Goal: Transaction & Acquisition: Purchase product/service

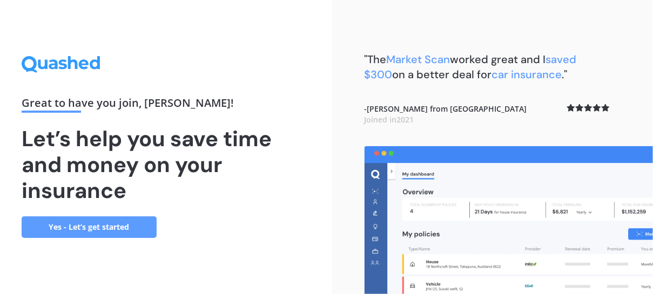
click at [134, 225] on link "Yes - Let’s get started" at bounding box center [89, 228] width 135 height 22
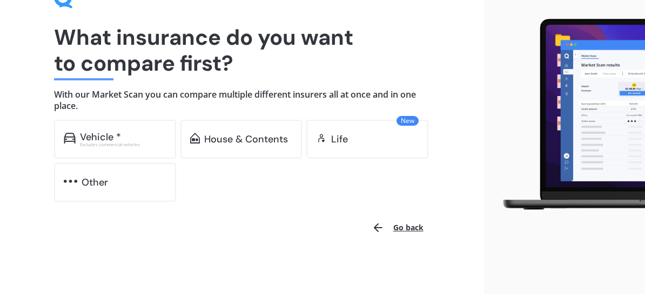
scroll to position [66, 0]
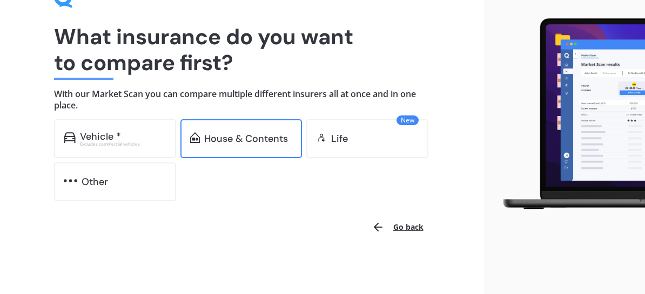
click at [252, 137] on div "House & Contents" at bounding box center [246, 138] width 84 height 11
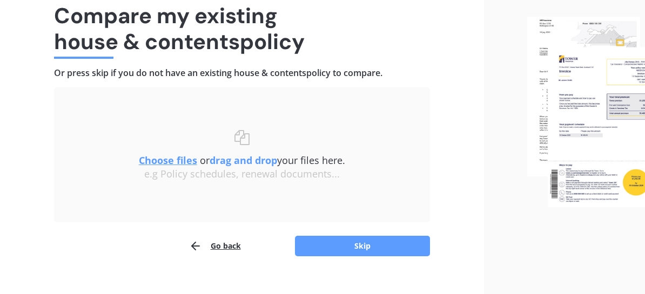
scroll to position [103, 0]
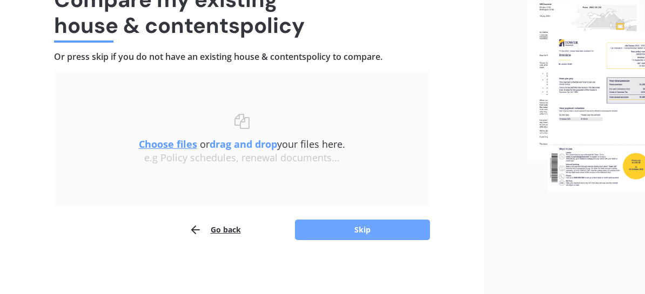
click at [372, 227] on button "Skip" at bounding box center [362, 230] width 135 height 21
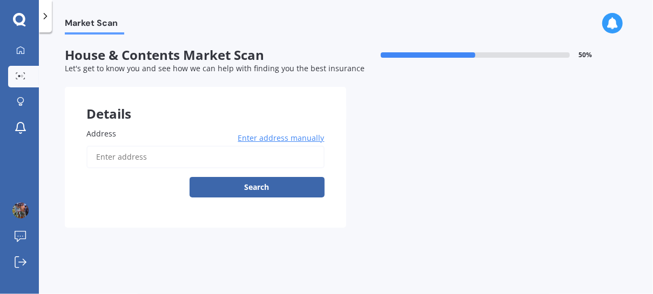
click at [155, 162] on input "Address" at bounding box center [205, 157] width 238 height 23
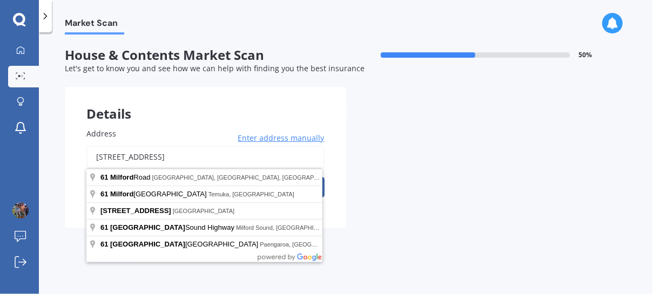
type input "[STREET_ADDRESS]"
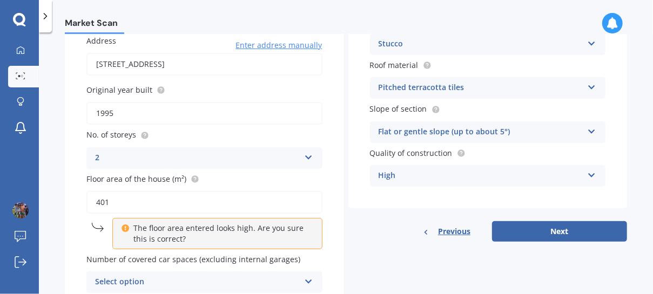
scroll to position [108, 0]
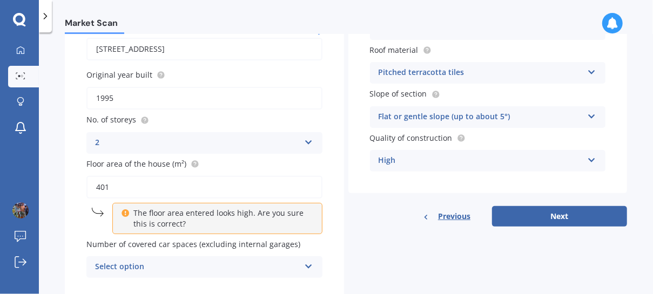
click at [110, 185] on input "401" at bounding box center [204, 187] width 236 height 23
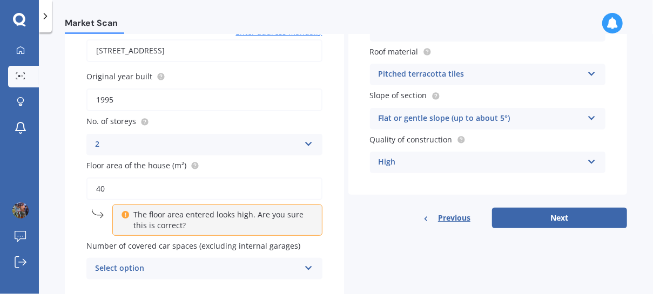
type input "4"
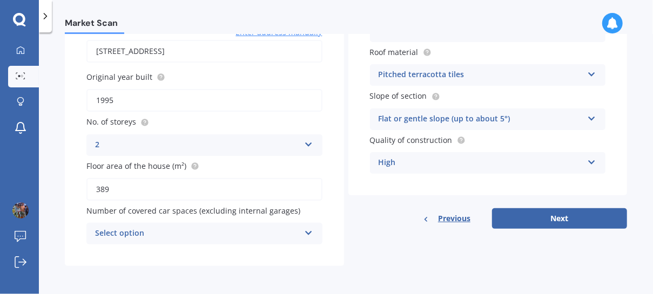
scroll to position [108, 0]
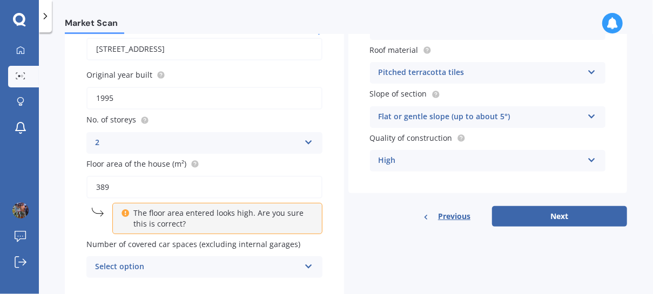
type input "389"
click at [272, 118] on label "No. of storeys" at bounding box center [202, 119] width 232 height 11
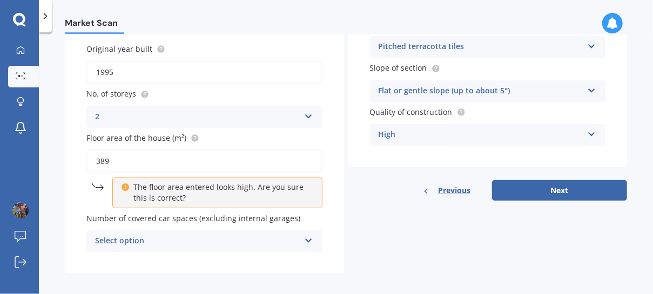
scroll to position [142, 0]
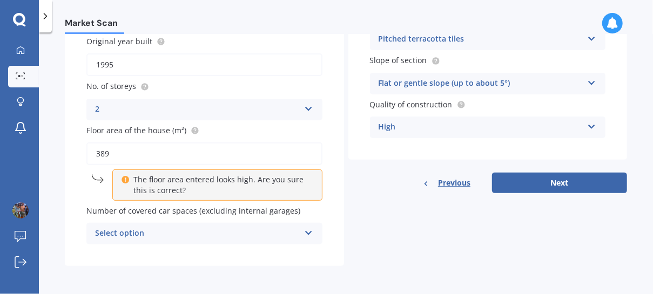
click at [312, 232] on div "Select option 0 1 2 3 4 5+" at bounding box center [204, 234] width 236 height 22
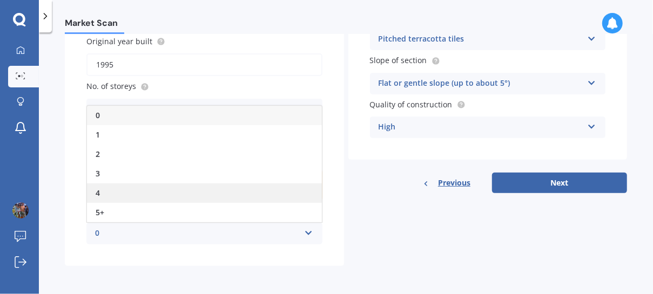
click at [147, 186] on div "4" at bounding box center [204, 193] width 235 height 19
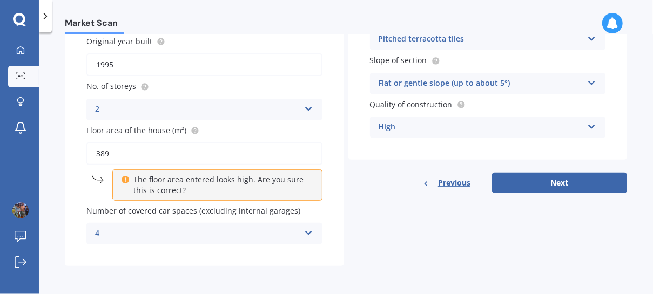
click at [304, 230] on icon at bounding box center [308, 231] width 9 height 8
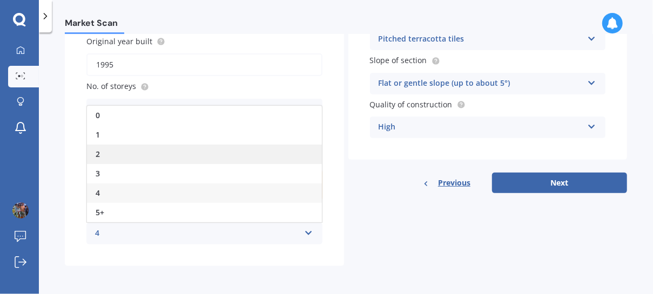
click at [139, 155] on div "2" at bounding box center [204, 154] width 235 height 19
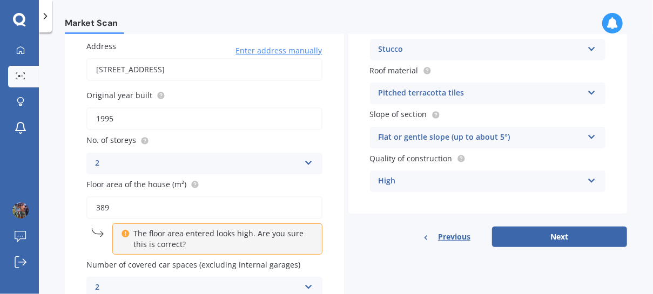
scroll to position [0, 0]
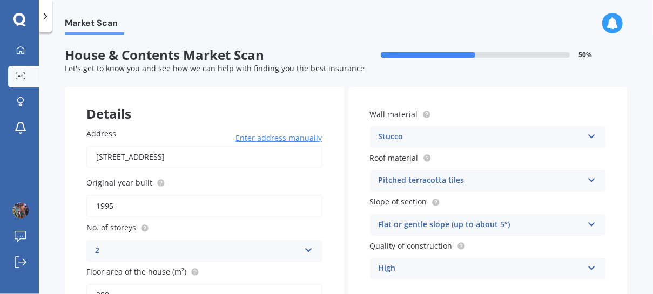
click at [587, 132] on icon at bounding box center [591, 135] width 9 height 8
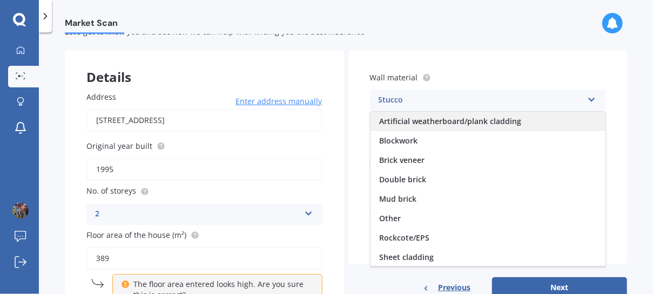
scroll to position [54, 0]
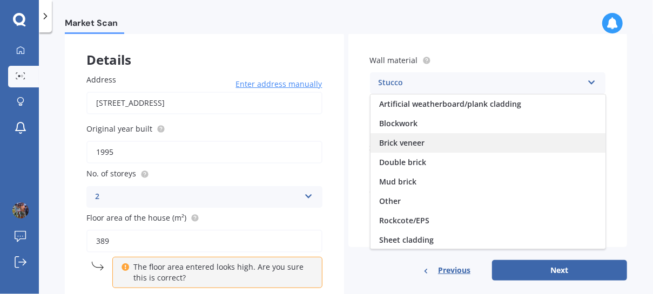
click at [417, 140] on span "Brick veneer" at bounding box center [401, 143] width 45 height 10
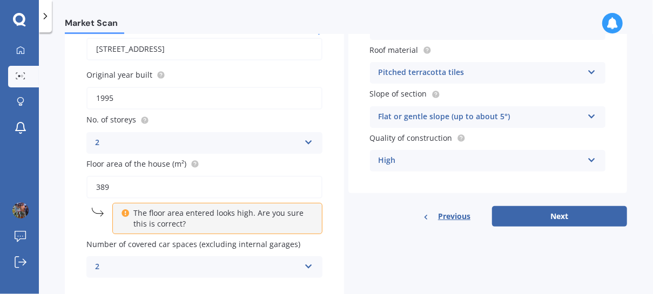
scroll to position [142, 0]
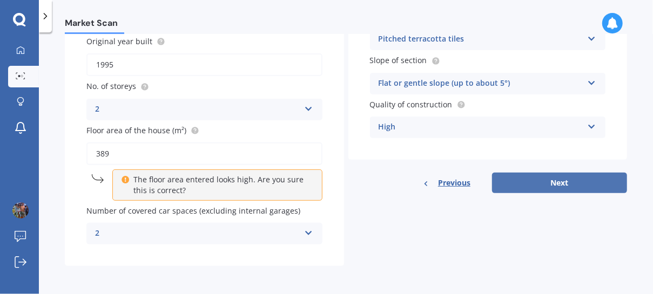
click at [552, 183] on button "Next" at bounding box center [559, 183] width 135 height 21
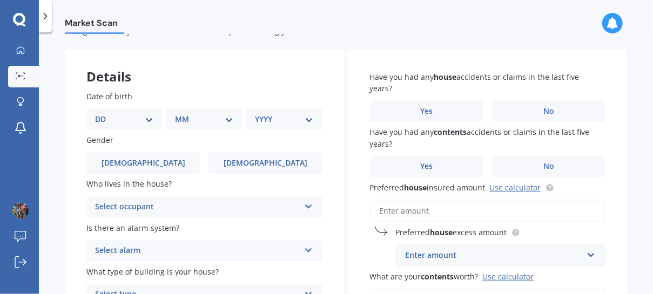
scroll to position [54, 0]
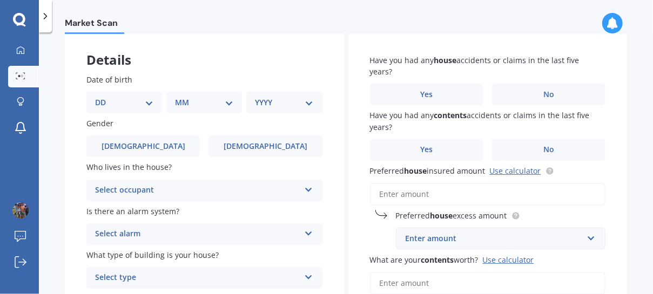
click at [145, 102] on select "DD 01 02 03 04 05 06 07 08 09 10 11 12 13 14 15 16 17 18 19 20 21 22 23 24 25 2…" at bounding box center [124, 103] width 58 height 12
select select "14"
click at [104, 97] on select "DD 01 02 03 04 05 06 07 08 09 10 11 12 13 14 15 16 17 18 19 20 21 22 23 24 25 2…" at bounding box center [124, 103] width 58 height 12
click at [225, 102] on select "MM 01 02 03 04 05 06 07 08 09 10 11 12" at bounding box center [206, 103] width 54 height 12
select select "06"
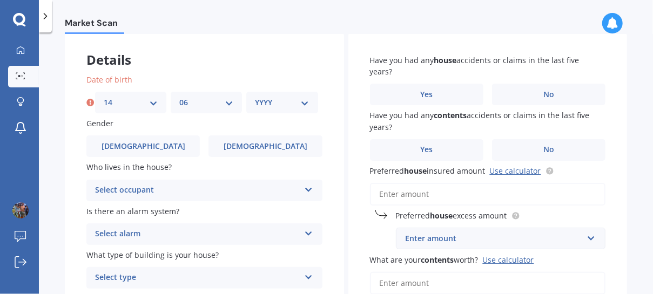
click at [179, 97] on select "MM 01 02 03 04 05 06 07 08 09 10 11 12" at bounding box center [206, 103] width 54 height 12
click at [303, 102] on select "YYYY 2009 2008 2007 2006 2005 2004 2003 2002 2001 2000 1999 1998 1997 1996 1995…" at bounding box center [282, 103] width 54 height 12
select select "1954"
click at [255, 97] on select "YYYY 2009 2008 2007 2006 2005 2004 2003 2002 2001 2000 1999 1998 1997 1996 1995…" at bounding box center [282, 103] width 54 height 12
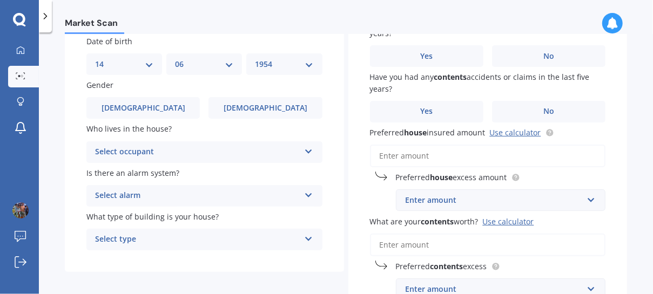
scroll to position [108, 0]
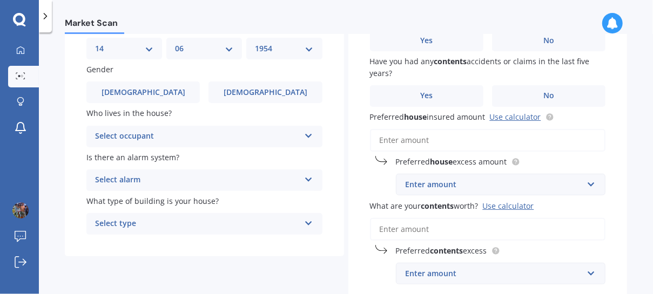
click at [309, 180] on icon at bounding box center [308, 178] width 9 height 8
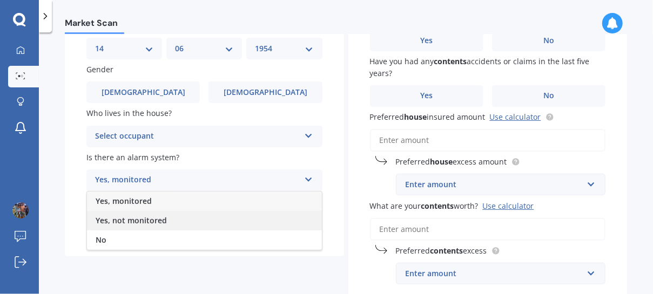
click at [133, 223] on span "Yes, not monitored" at bounding box center [131, 221] width 71 height 10
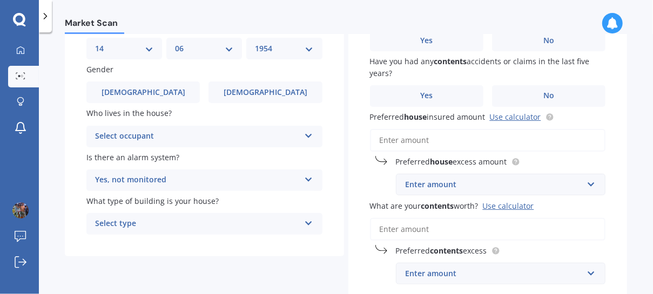
click at [304, 223] on icon at bounding box center [308, 222] width 9 height 8
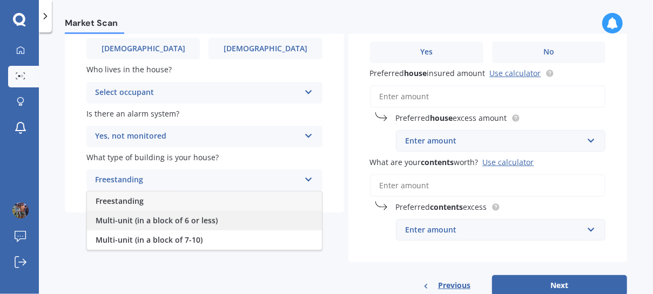
scroll to position [162, 0]
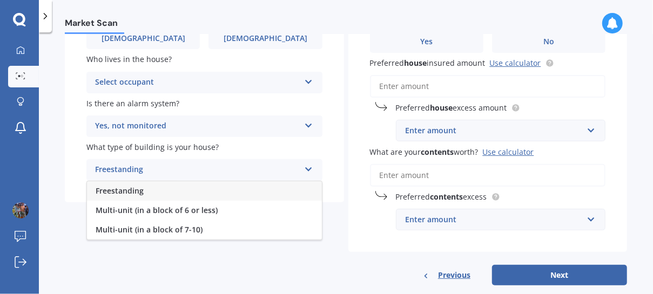
click at [124, 193] on span "Freestanding" at bounding box center [120, 191] width 48 height 10
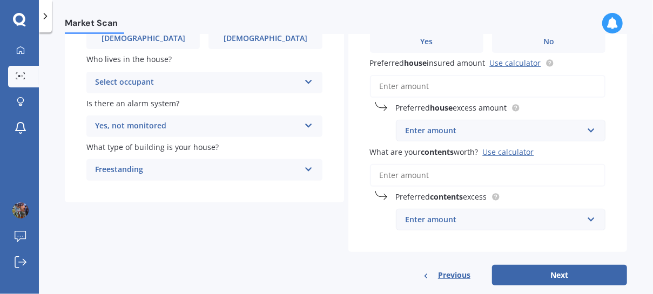
click at [304, 78] on icon at bounding box center [308, 80] width 9 height 8
click at [109, 101] on span "Owner" at bounding box center [108, 103] width 24 height 10
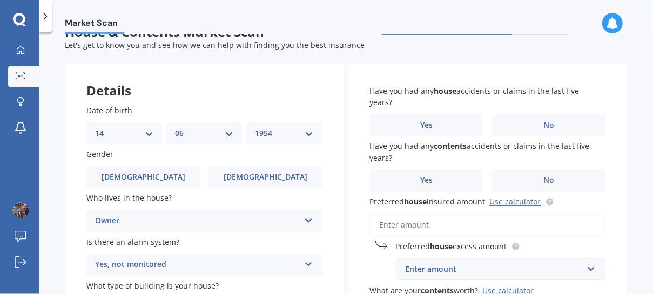
scroll to position [0, 0]
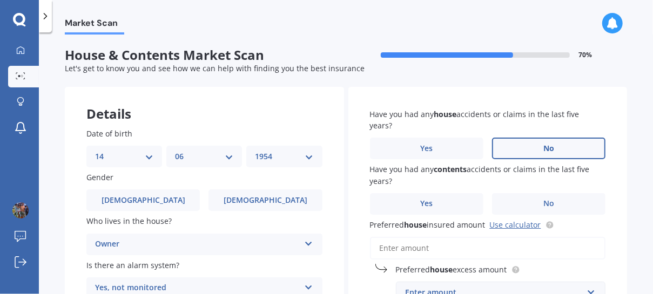
click at [520, 149] on label "No" at bounding box center [548, 149] width 113 height 22
click at [0, 0] on input "No" at bounding box center [0, 0] width 0 height 0
click at [544, 206] on span "No" at bounding box center [549, 203] width 11 height 9
click at [0, 0] on input "No" at bounding box center [0, 0] width 0 height 0
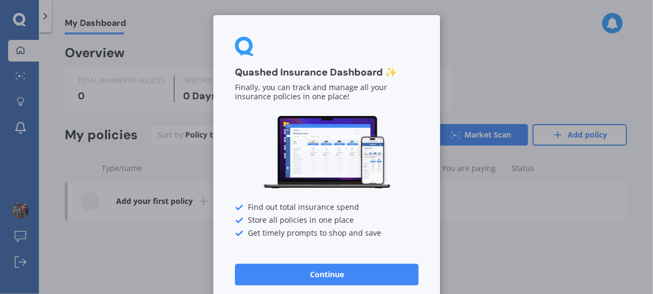
click at [202, 71] on div "Quashed Insurance Dashboard ✨ Finally, you can track and manage all your insura…" at bounding box center [326, 147] width 653 height 294
click at [351, 280] on button "Continue" at bounding box center [327, 275] width 184 height 22
